Goal: Information Seeking & Learning: Learn about a topic

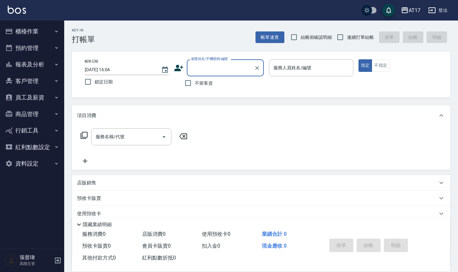
click at [45, 34] on button "櫃檯作業" at bounding box center [32, 31] width 59 height 17
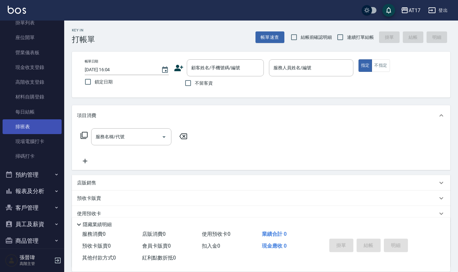
scroll to position [59, 0]
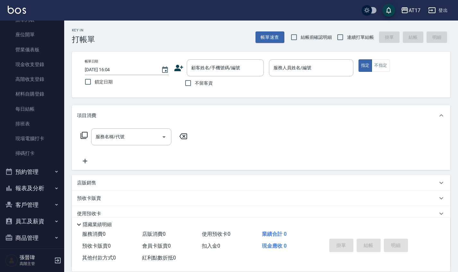
click at [31, 186] on button "報表及分析" at bounding box center [32, 188] width 59 height 17
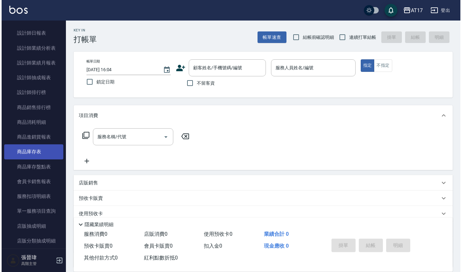
scroll to position [458, 0]
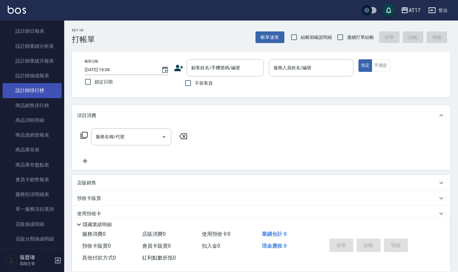
click at [48, 87] on link "設計師排行榜" at bounding box center [32, 90] width 59 height 15
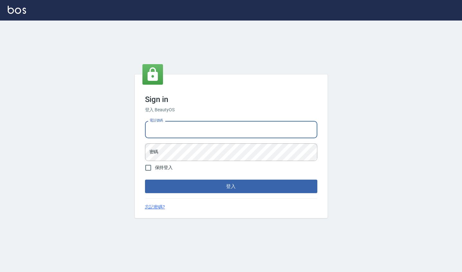
type input "0963199014"
click at [231, 186] on button "登入" at bounding box center [231, 186] width 172 height 13
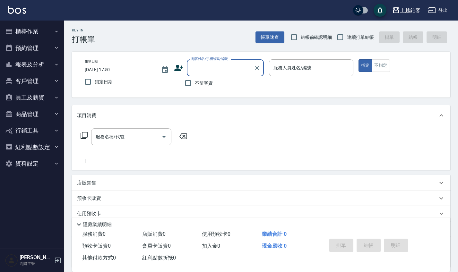
click at [42, 65] on button "報表及分析" at bounding box center [32, 64] width 59 height 17
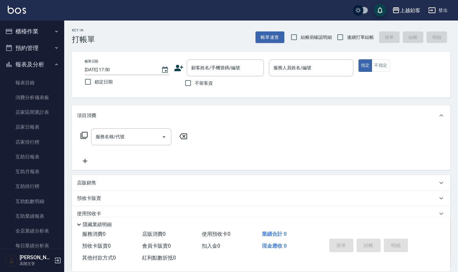
click at [42, 65] on button "報表及分析" at bounding box center [32, 64] width 59 height 17
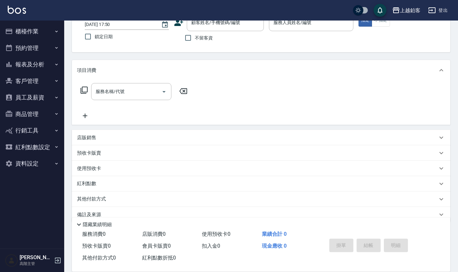
scroll to position [50, 0]
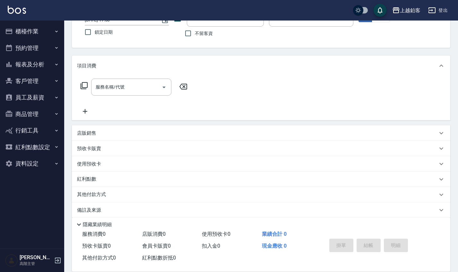
click at [47, 60] on button "報表及分析" at bounding box center [32, 64] width 59 height 17
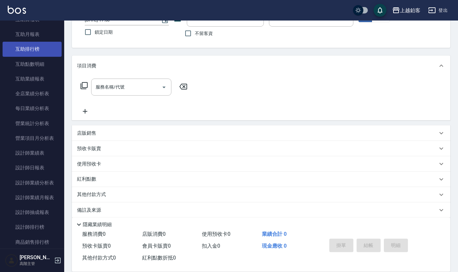
scroll to position [160, 0]
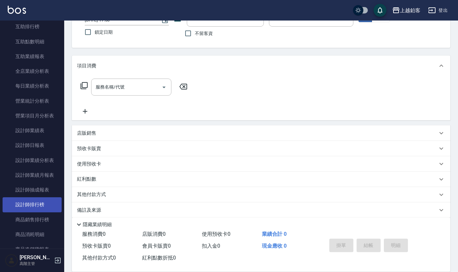
click at [40, 200] on link "設計師排行榜" at bounding box center [32, 205] width 59 height 15
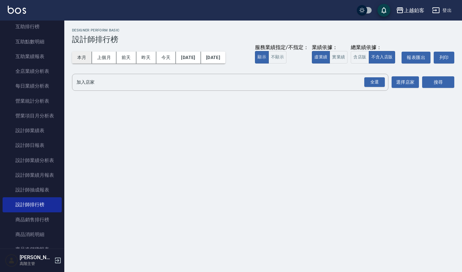
click at [80, 58] on button "本月" at bounding box center [82, 58] width 20 height 12
click at [370, 78] on div "全選" at bounding box center [374, 82] width 21 height 10
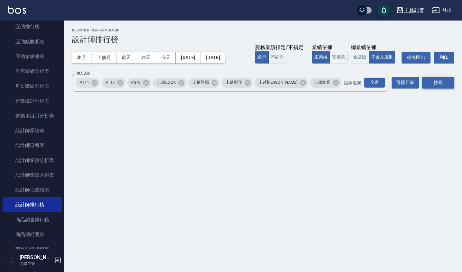
click at [427, 86] on button "搜尋" at bounding box center [438, 83] width 32 height 12
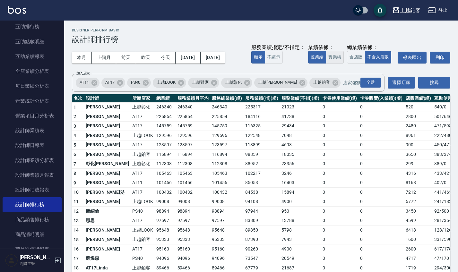
click at [342, 60] on button "實業績" at bounding box center [335, 57] width 18 height 13
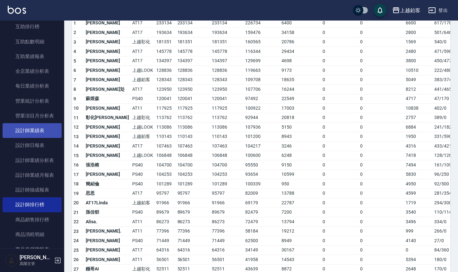
scroll to position [84, 0]
